Goal: Navigation & Orientation: Find specific page/section

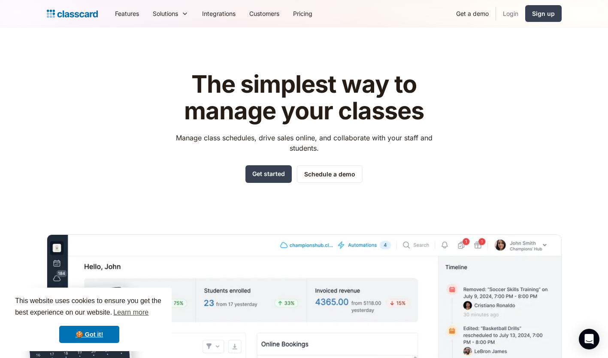
click at [501, 13] on link "Login" at bounding box center [510, 13] width 29 height 19
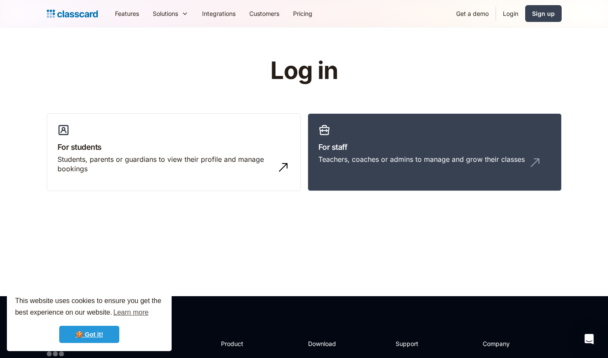
click at [98, 340] on link "🍪 Got it!" at bounding box center [89, 333] width 60 height 17
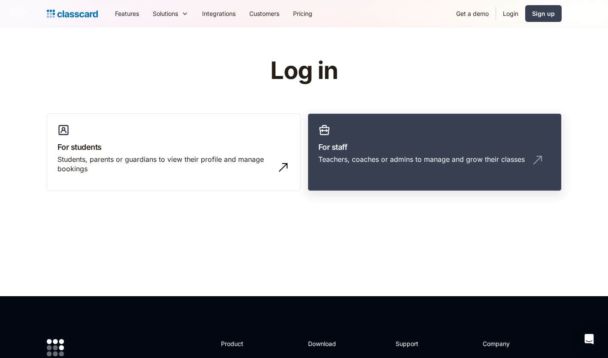
click at [336, 144] on h3 "For staff" at bounding box center [434, 147] width 232 height 12
